Goal: Task Accomplishment & Management: Use online tool/utility

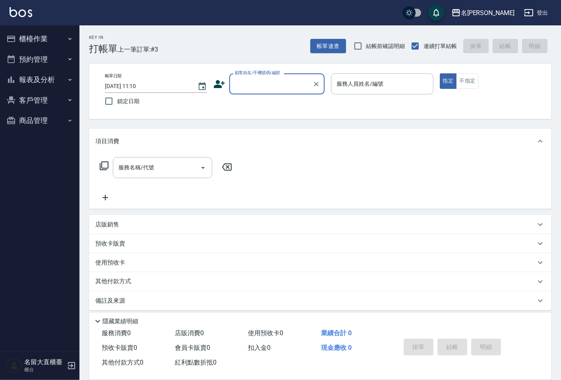
click at [297, 87] on input "顧客姓名/手機號碼/編號" at bounding box center [271, 84] width 76 height 14
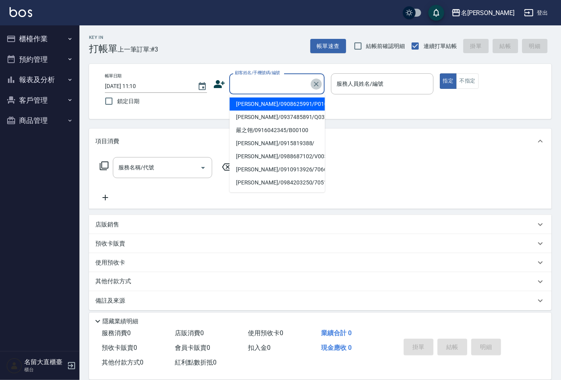
click at [317, 83] on icon "Clear" at bounding box center [316, 84] width 5 height 5
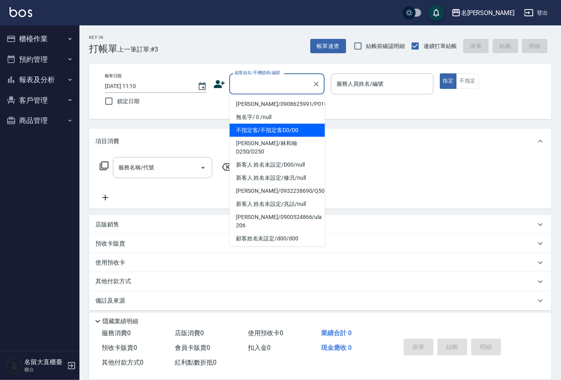
click at [268, 130] on li "不指定客/不指定客D0/D0" at bounding box center [277, 130] width 95 height 13
type input "不指定客/不指定客D0/D0"
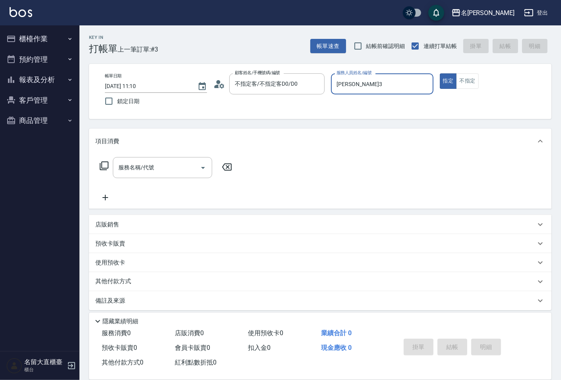
click at [357, 81] on input "[PERSON_NAME]3" at bounding box center [381, 84] width 95 height 14
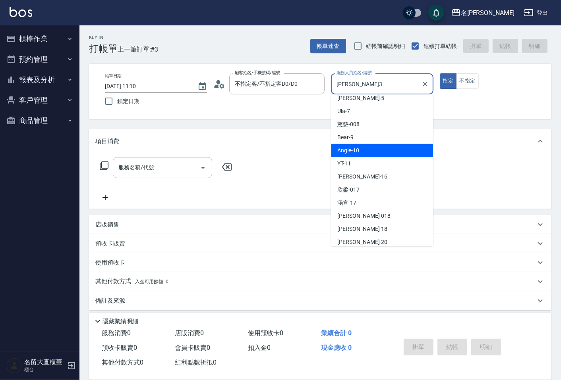
scroll to position [88, 0]
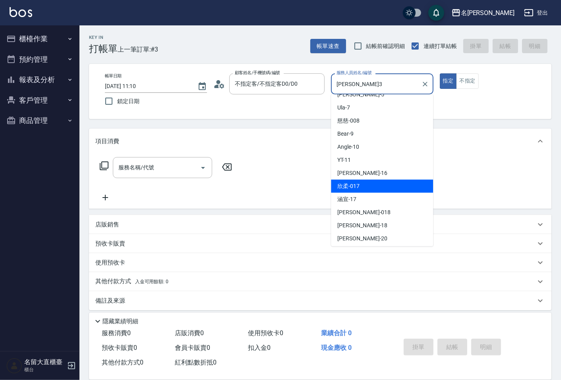
click at [356, 187] on span "欣柔 -017" at bounding box center [348, 186] width 22 height 8
type input "欣柔-017"
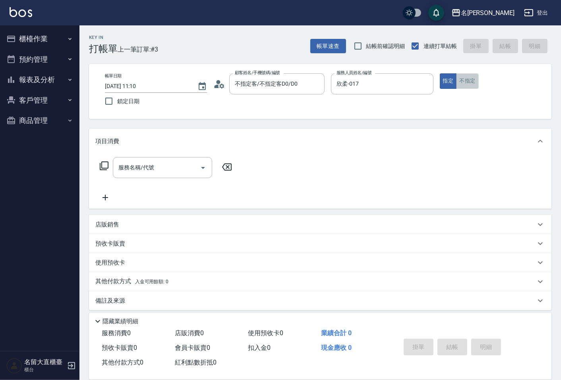
click at [461, 82] on button "不指定" at bounding box center [467, 80] width 22 height 15
click at [145, 171] on input "服務名稱/代號" at bounding box center [156, 168] width 80 height 14
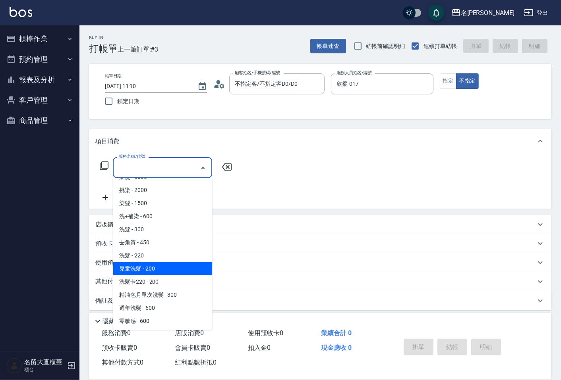
scroll to position [176, 0]
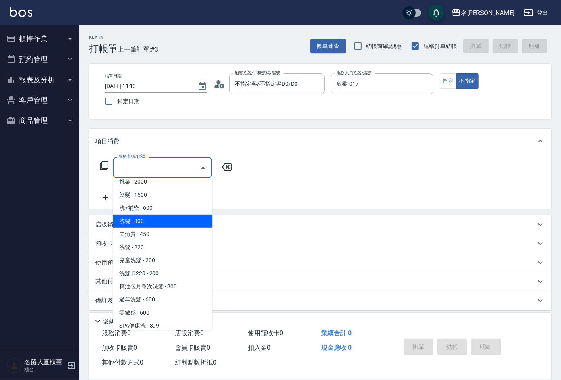
click at [143, 224] on span "洗髮 - 300" at bounding box center [162, 221] width 99 height 13
type input "洗髮(500)"
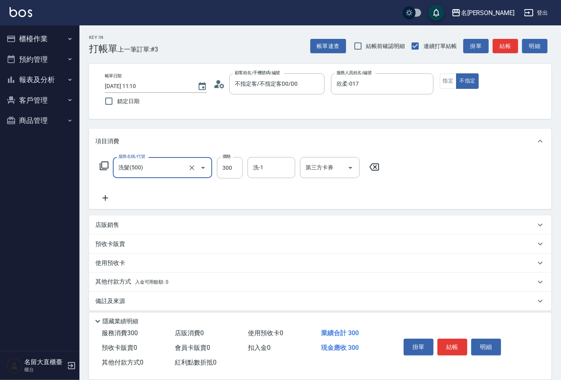
click at [107, 199] on icon at bounding box center [105, 198] width 6 height 6
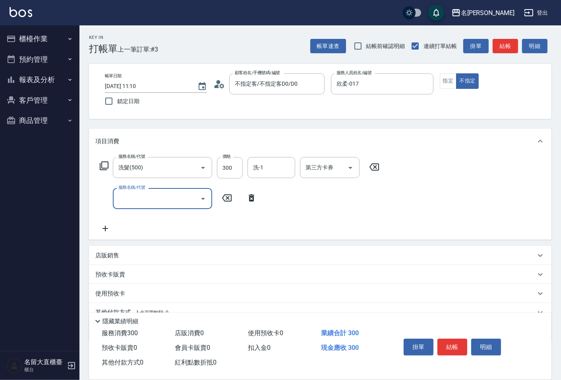
click at [133, 196] on input "服務名稱/代號" at bounding box center [156, 199] width 80 height 14
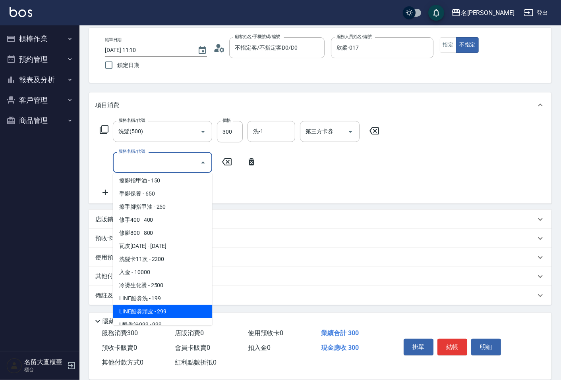
scroll to position [725, 0]
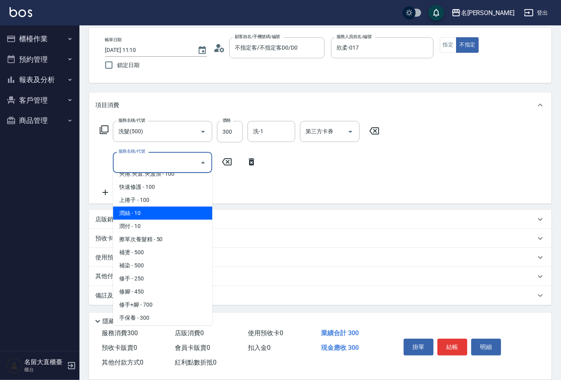
click at [142, 207] on span "潤絲 - 10" at bounding box center [162, 213] width 99 height 13
type input "潤絲(802)"
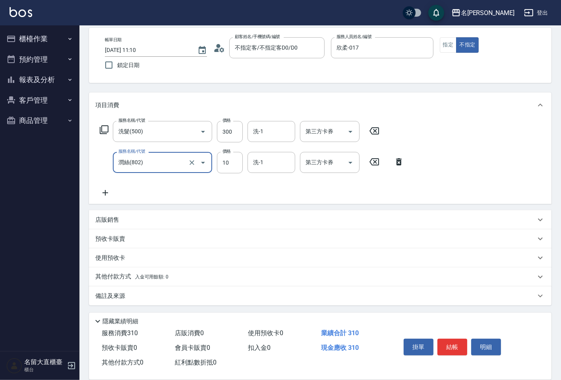
click at [221, 174] on div "服務名稱/代號 洗髮(500) 服務名稱/代號 價格 300 價格 洗-1 洗-1 第三方卡券 第三方卡券 服務名稱/代號 潤絲(802) 服務名稱/代號 價…" at bounding box center [251, 159] width 313 height 77
click at [226, 169] on input "10" at bounding box center [230, 162] width 26 height 21
type input "20"
click at [446, 340] on button "結帳" at bounding box center [452, 347] width 30 height 17
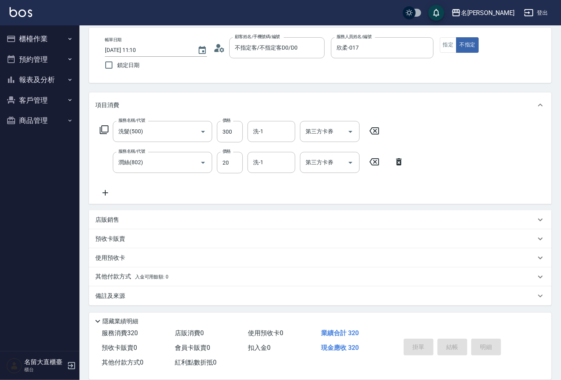
type input "[DATE] 11:43"
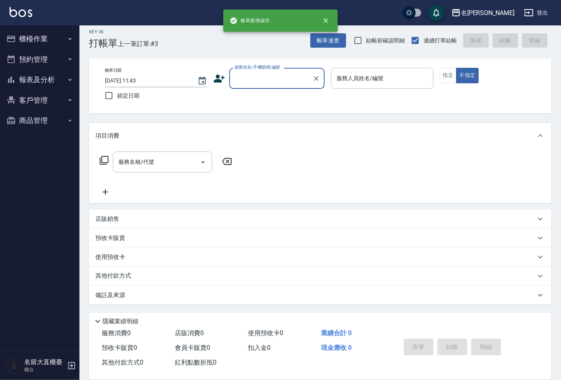
scroll to position [5, 0]
